Goal: Information Seeking & Learning: Learn about a topic

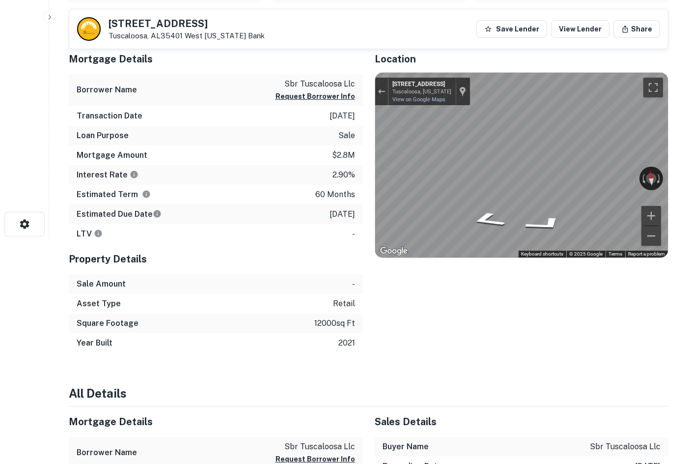
scroll to position [255, 0]
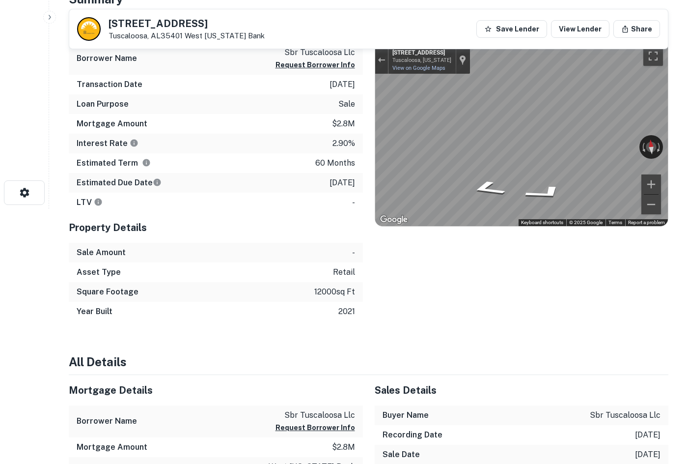
drag, startPoint x: 659, startPoint y: 262, endPoint x: 646, endPoint y: 264, distance: 13.4
click at [652, 263] on div "Location ← Move left → Move right ↑ Move up ↓ Move down + Zoom in - Zoom out Ho…" at bounding box center [516, 166] width 306 height 309
click at [552, 316] on div "Location ← Move left → Move right ↑ Move up ↓ Move down + Zoom in - Zoom out Ho…" at bounding box center [516, 166] width 306 height 309
click at [453, 29] on div "2701 31st St Tuscaloosa, AL35401 West Alabama Bank Save Lender View Lender Share" at bounding box center [368, 28] width 599 height 39
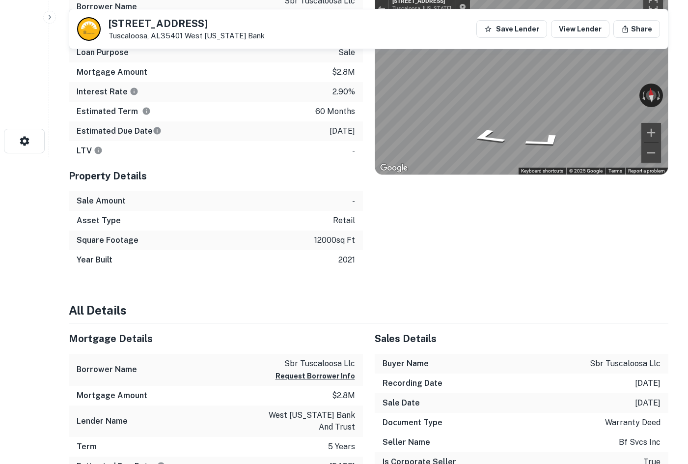
scroll to position [206, 0]
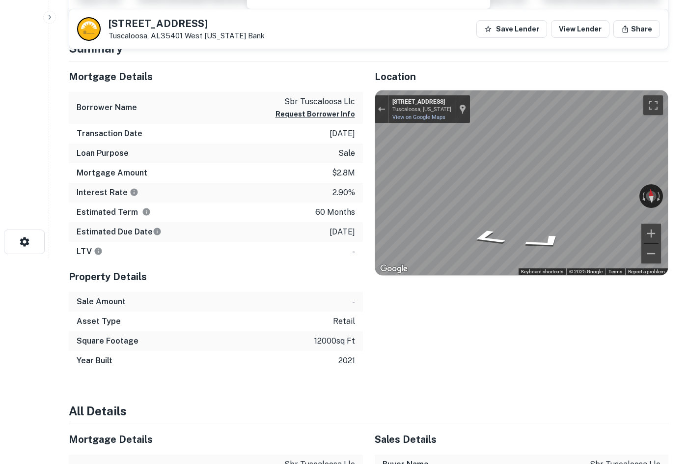
click at [446, 15] on div "2701 31st St Tuscaloosa, AL35401 West Alabama Bank Save Lender View Lender Share" at bounding box center [368, 28] width 599 height 39
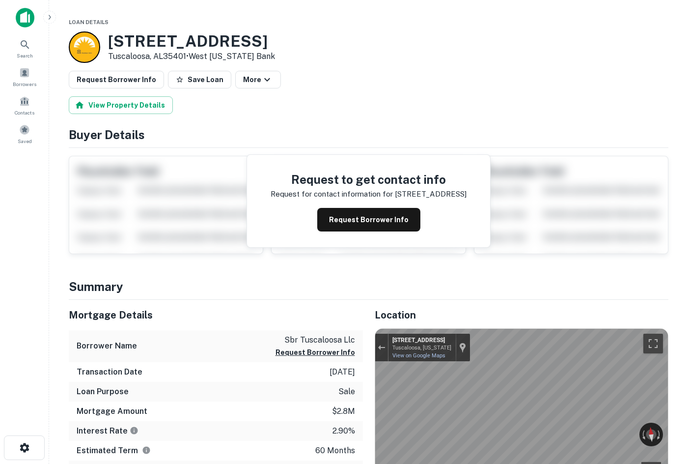
scroll to position [295, 0]
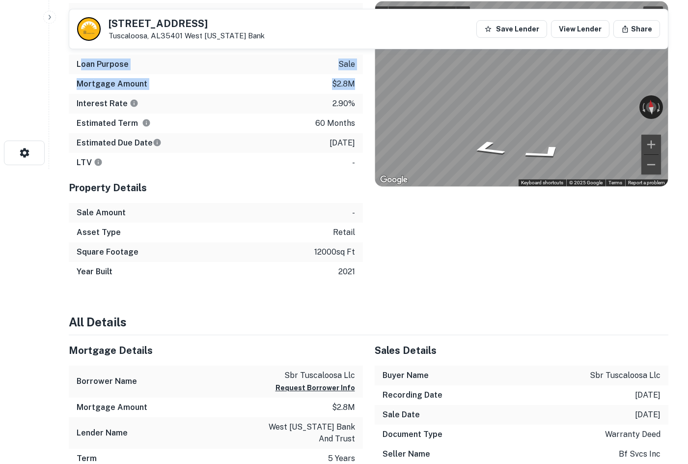
drag, startPoint x: 82, startPoint y: 65, endPoint x: 355, endPoint y: 86, distance: 273.4
click at [355, 86] on div "Mortgage Details Borrower Name sbr tuscaloosa llc Request Borrower Info Transac…" at bounding box center [216, 72] width 294 height 200
click at [338, 85] on p "$2.8m" at bounding box center [343, 84] width 23 height 12
drag, startPoint x: 75, startPoint y: 62, endPoint x: 354, endPoint y: 141, distance: 290.3
click at [354, 141] on div "Mortgage Details Borrower Name sbr tuscaloosa llc Request Borrower Info Transac…" at bounding box center [216, 72] width 294 height 200
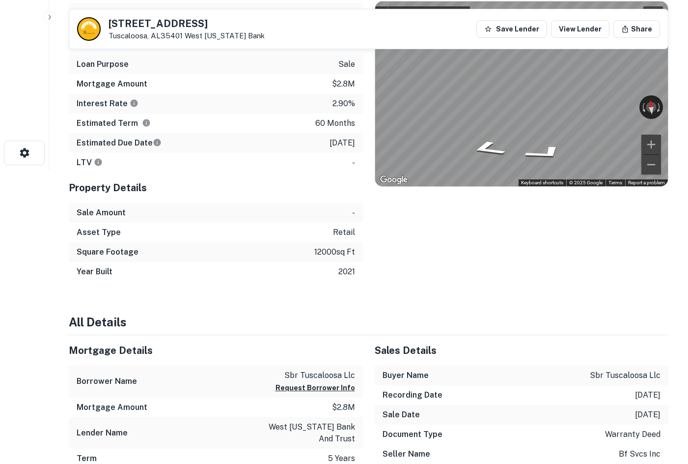
click at [421, 239] on div "Location ← Move left → Move right ↑ Move up ↓ Move down + Zoom in - Zoom out Ho…" at bounding box center [516, 126] width 306 height 309
click at [572, 276] on div "Location ← Move left → Move right ↑ Move up ↓ Move down + Zoom in - Zoom out Ho…" at bounding box center [516, 126] width 306 height 309
click at [623, 263] on div "Location ← Move left → Move right ↑ Move up ↓ Move down + Zoom in - Zoom out Ho…" at bounding box center [516, 126] width 306 height 309
drag, startPoint x: 438, startPoint y: 214, endPoint x: 394, endPoint y: 290, distance: 88.2
click at [438, 214] on div "Location ← Move left → Move right ↑ Move up ↓ Move down + Zoom in - Zoom out Ho…" at bounding box center [516, 126] width 306 height 309
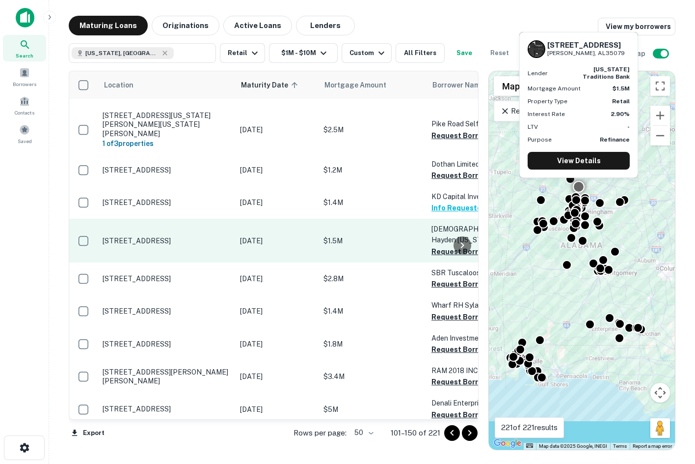
scroll to position [393, 0]
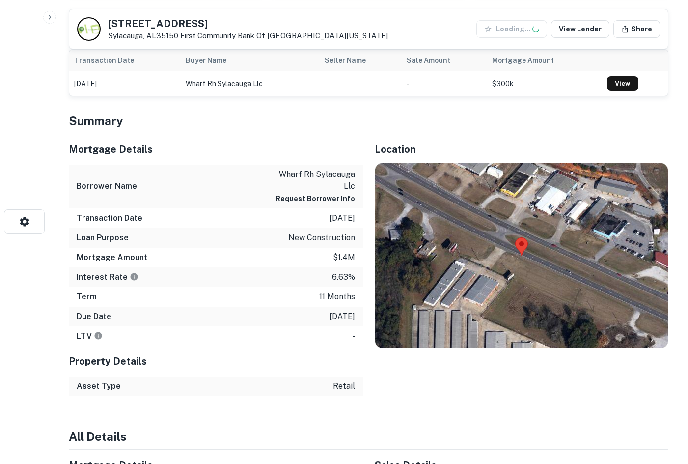
scroll to position [246, 0]
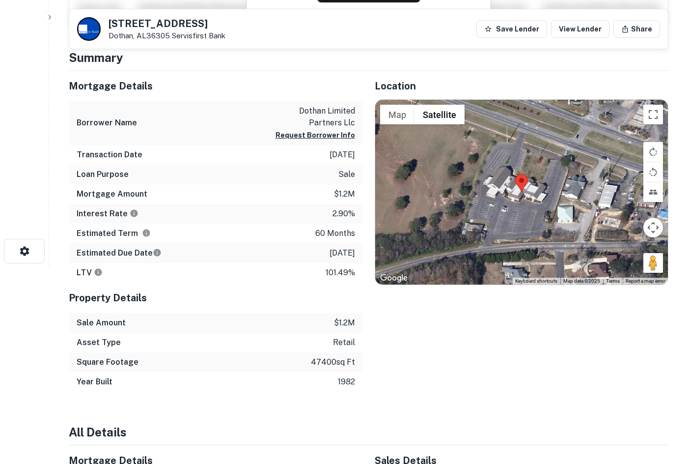
scroll to position [49, 0]
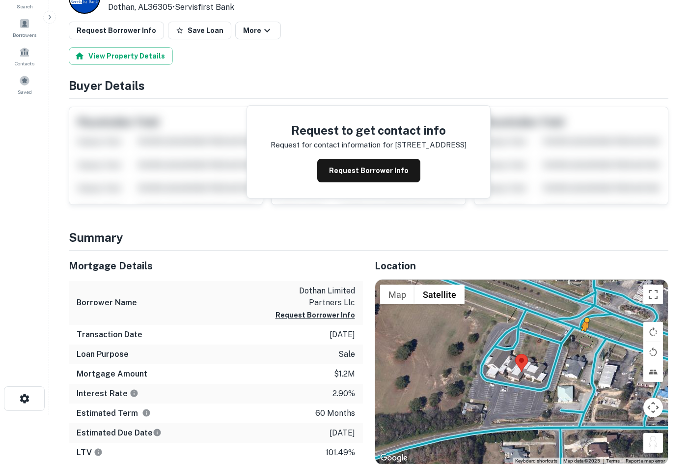
drag, startPoint x: 656, startPoint y: 446, endPoint x: 587, endPoint y: 341, distance: 125.6
click at [587, 341] on div "To activate drag with keyboard, press Alt + Enter. Once in keyboard drag state,…" at bounding box center [521, 371] width 293 height 185
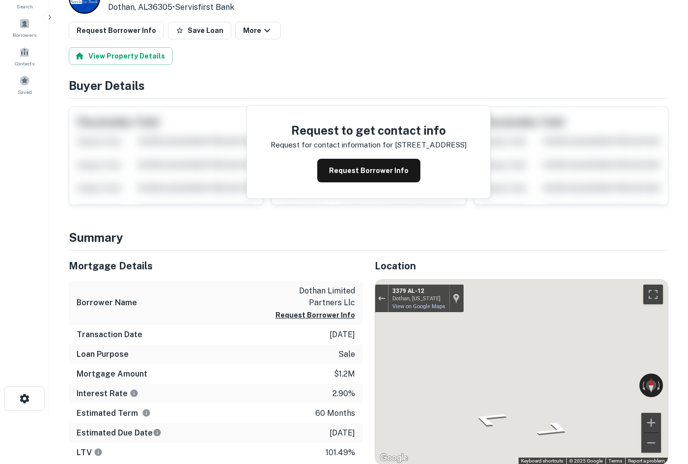
scroll to position [50, 0]
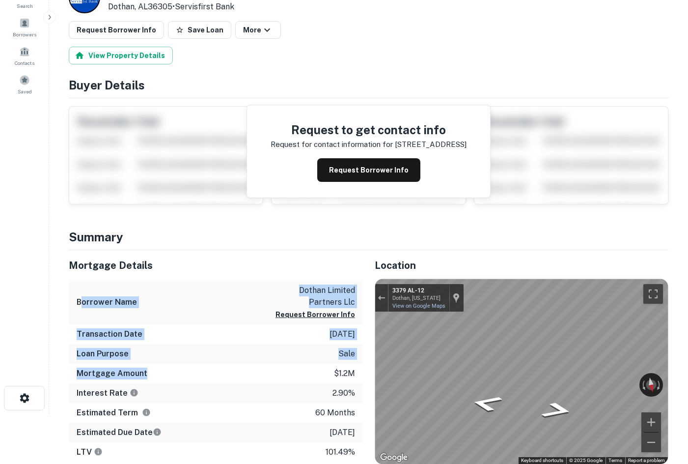
drag, startPoint x: 81, startPoint y: 308, endPoint x: 180, endPoint y: 369, distance: 116.8
click at [180, 369] on div "Mortgage Details Borrower Name dothan limited partners llc Request Borrower Inf…" at bounding box center [216, 356] width 294 height 212
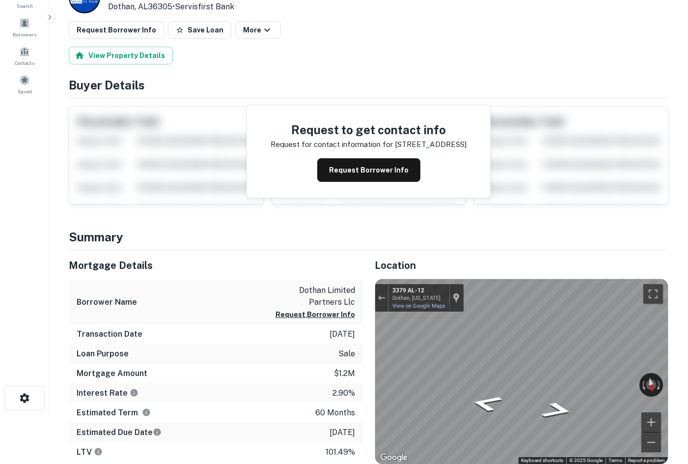
click at [196, 252] on div "Mortgage Details" at bounding box center [216, 265] width 294 height 30
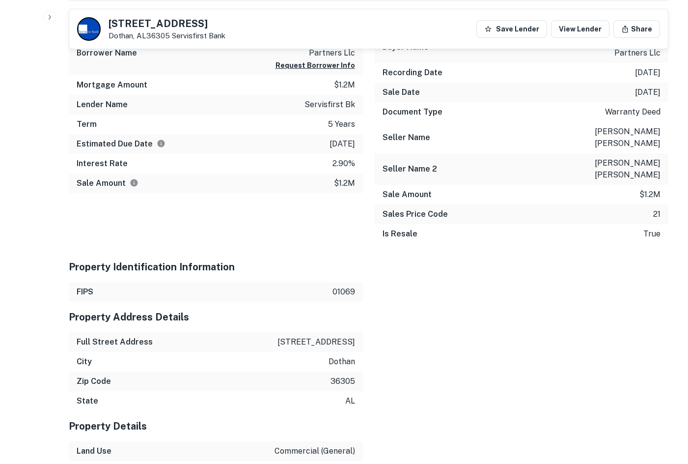
scroll to position [492, 0]
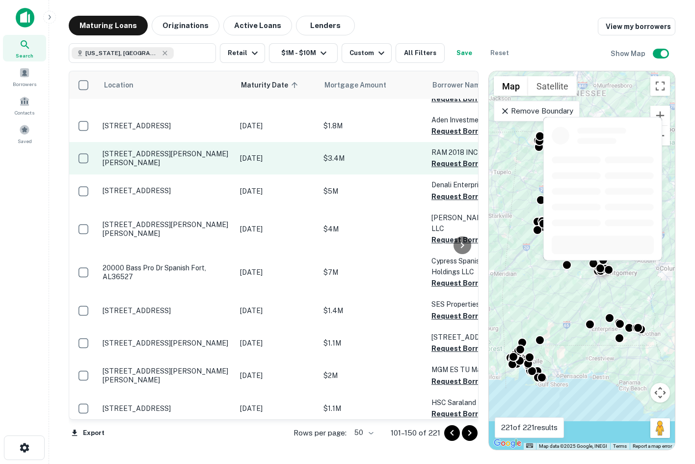
scroll to position [638, 0]
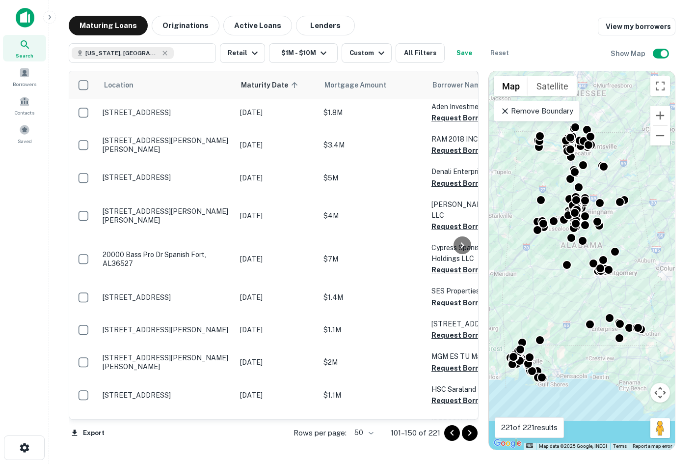
click at [505, 3] on main "Maturing Loans Originations Active Loans Lenders View my borrowers Alabama, USA…" at bounding box center [372, 232] width 646 height 464
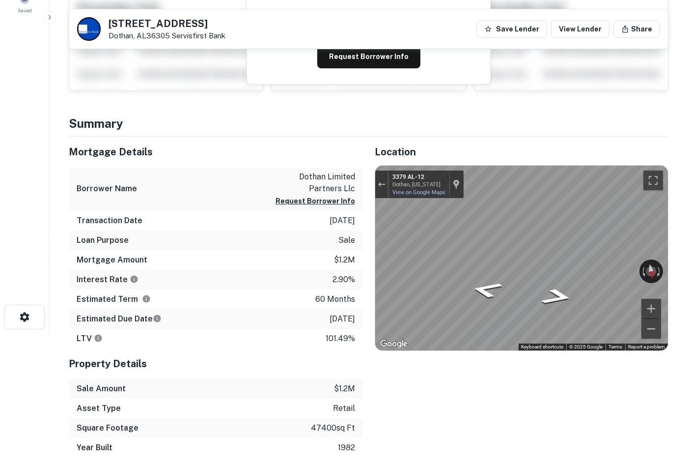
scroll to position [148, 0]
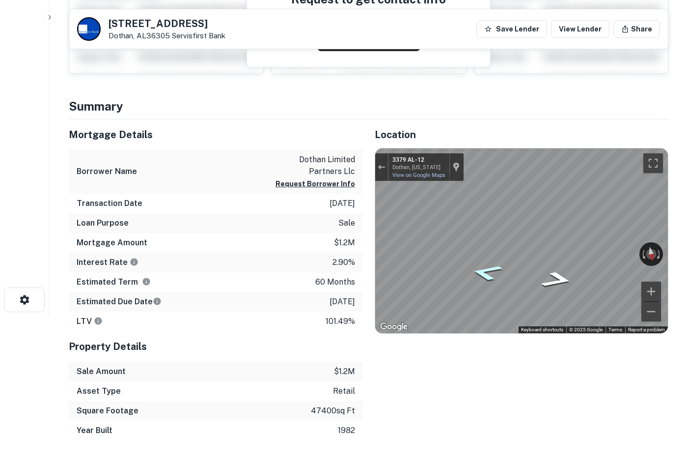
click at [481, 275] on icon "Go East, AL-12" at bounding box center [486, 272] width 59 height 25
click at [481, 275] on icon "Go East, W Main St" at bounding box center [486, 272] width 59 height 25
click at [481, 274] on icon "Go East, W Main St" at bounding box center [486, 272] width 59 height 25
click at [482, 276] on icon "Go East, W Main St" at bounding box center [485, 272] width 57 height 25
click at [482, 276] on icon "Go East, W Main St" at bounding box center [485, 273] width 57 height 24
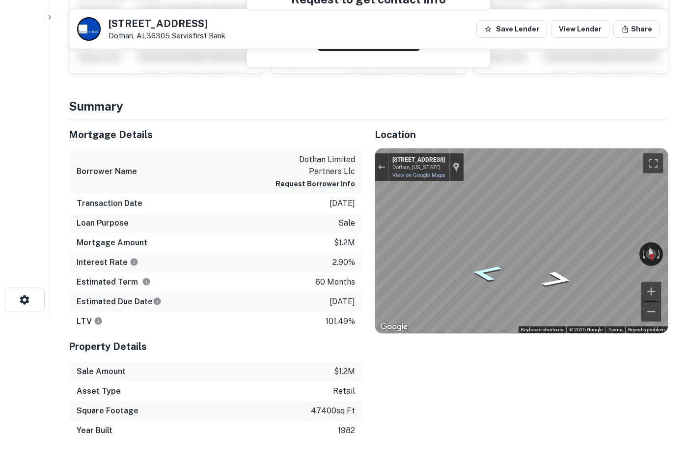
click at [481, 276] on icon "Go East, W Main St" at bounding box center [485, 273] width 57 height 24
click at [481, 276] on icon "Go East, US-84" at bounding box center [485, 273] width 57 height 24
click at [483, 271] on icon "Go East, US-84" at bounding box center [485, 273] width 57 height 24
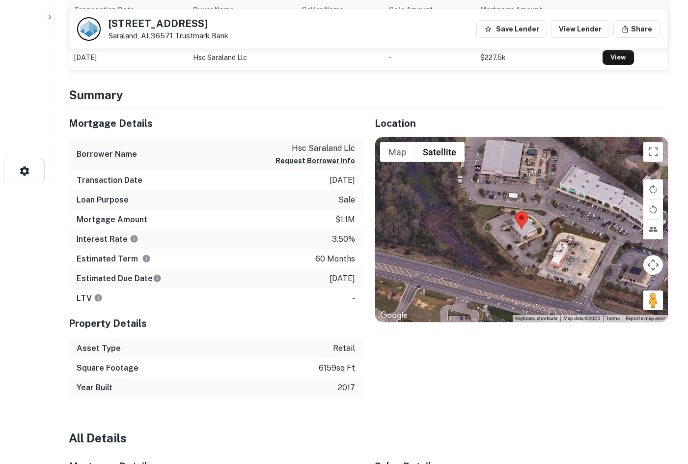
scroll to position [344, 0]
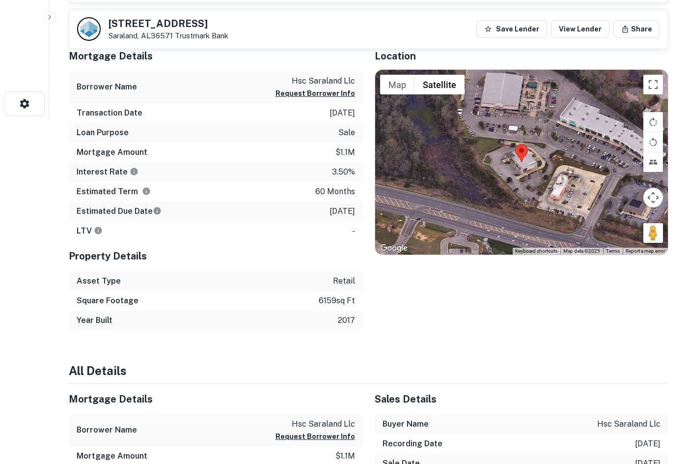
drag, startPoint x: 645, startPoint y: 236, endPoint x: 532, endPoint y: 189, distance: 122.1
click at [532, 189] on div "Map Terrain Satellite Labels Keyboard shortcuts Map Data Map data ©2025 Map dat…" at bounding box center [521, 162] width 293 height 185
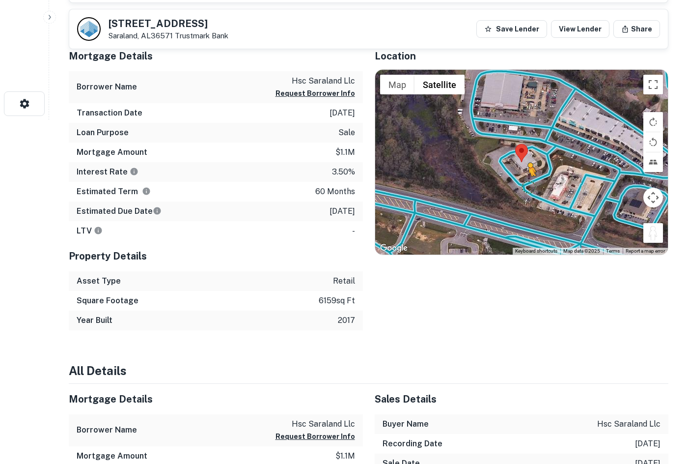
drag, startPoint x: 661, startPoint y: 234, endPoint x: 526, endPoint y: 186, distance: 143.1
click at [526, 186] on div "To activate drag with keyboard, press Alt + Enter. Once in keyboard drag state,…" at bounding box center [521, 162] width 293 height 185
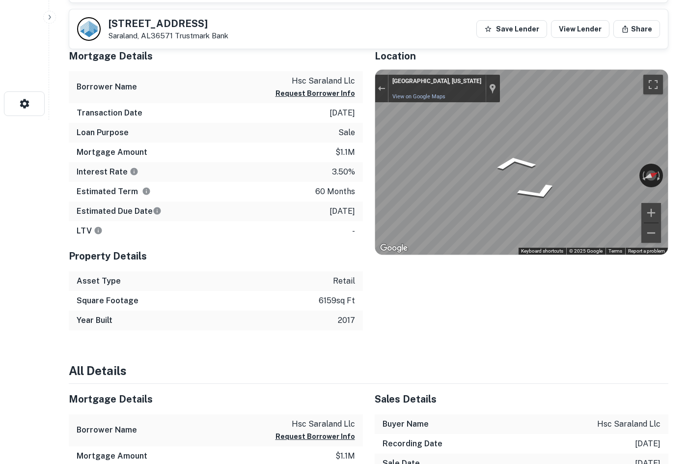
click at [646, 172] on div "← Move left → Move right ↑ Move up ↓ Move down + Zoom in - Zoom out [GEOGRAPHIC…" at bounding box center [521, 162] width 293 height 185
click at [259, 104] on div "Mortgage Details Borrower Name hsc saraland llc Request Borrower Info Transacti…" at bounding box center [362, 185] width 611 height 289
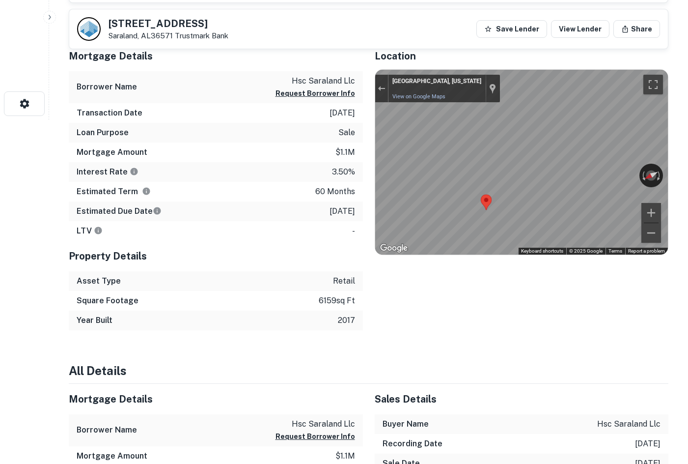
click at [310, 165] on div "Mortgage Details Borrower Name hsc saraland llc Request Borrower Info Transacti…" at bounding box center [362, 185] width 611 height 289
click at [325, 185] on div "Mortgage Details Borrower Name hsc saraland llc Request Borrower Info Transacti…" at bounding box center [362, 185] width 611 height 289
click at [480, 194] on area "Map" at bounding box center [480, 194] width 0 height 0
